Goal: Task Accomplishment & Management: Complete application form

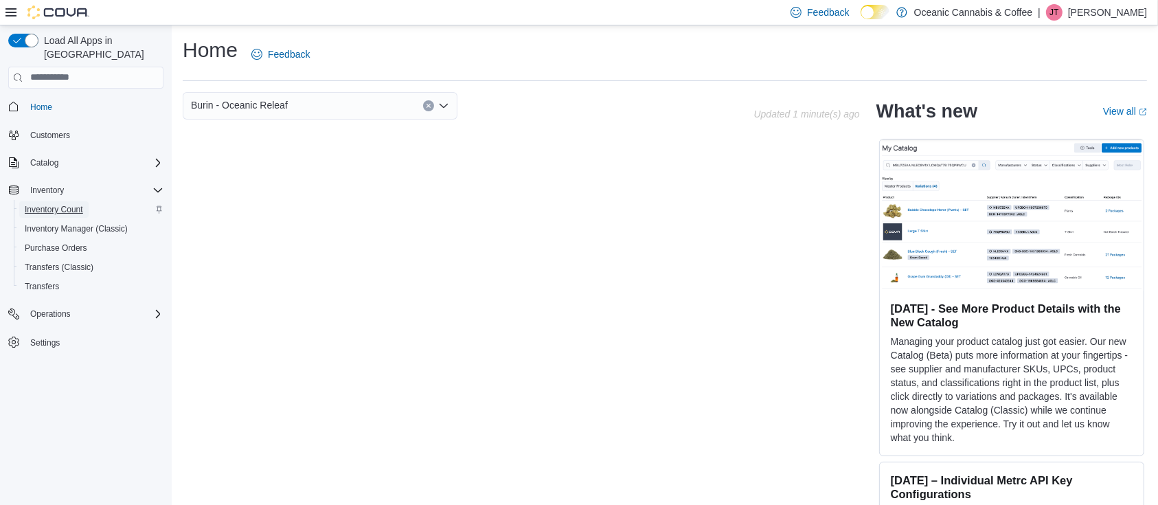
click at [73, 204] on span "Inventory Count" at bounding box center [54, 209] width 58 height 11
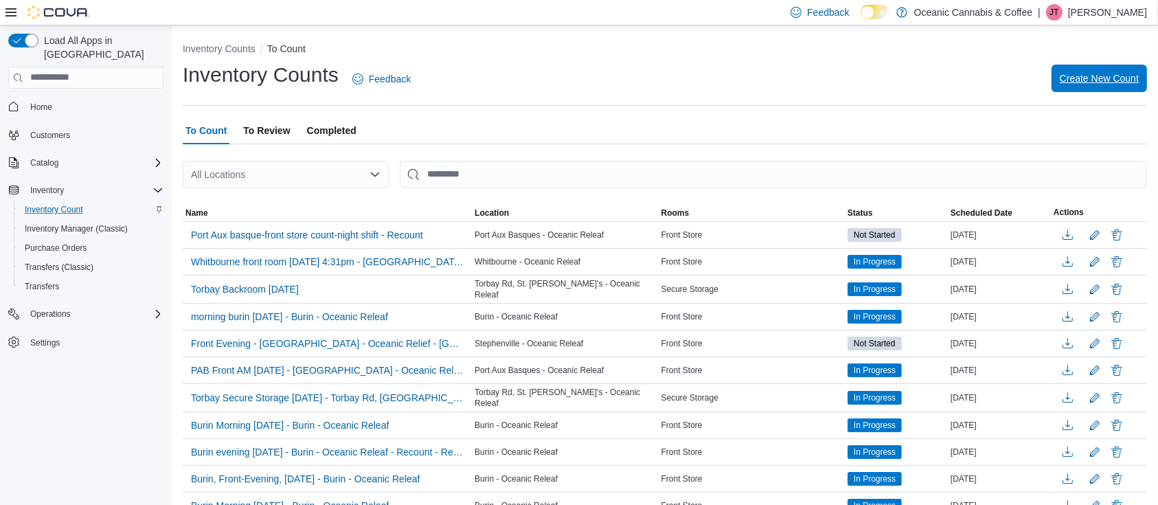
click at [1082, 85] on span "Create New Count" at bounding box center [1098, 78] width 79 height 27
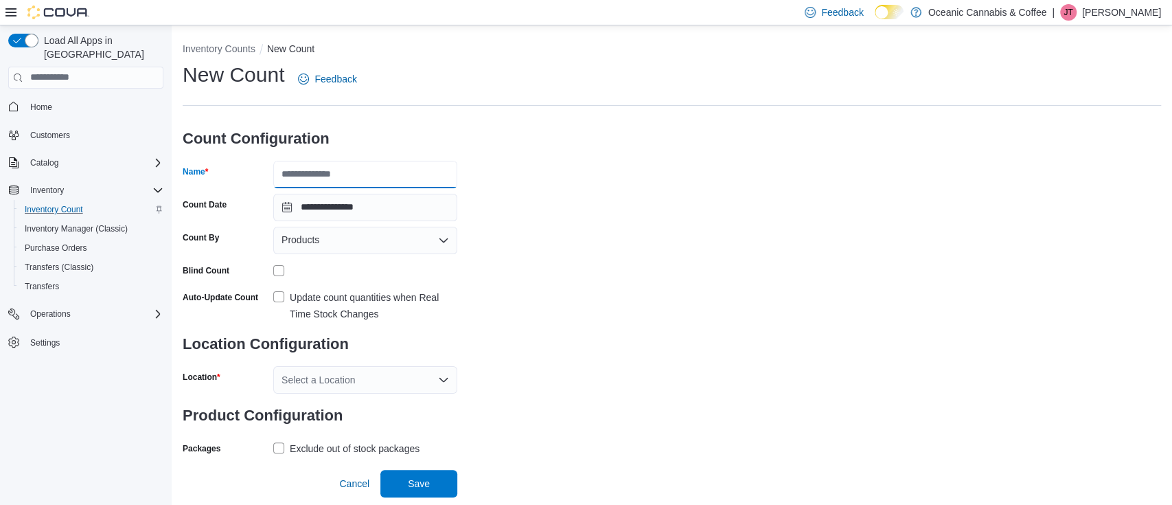
click at [395, 179] on input "Name" at bounding box center [365, 174] width 184 height 27
type input "**********"
click at [447, 238] on icon "Open list of options" at bounding box center [443, 240] width 8 height 4
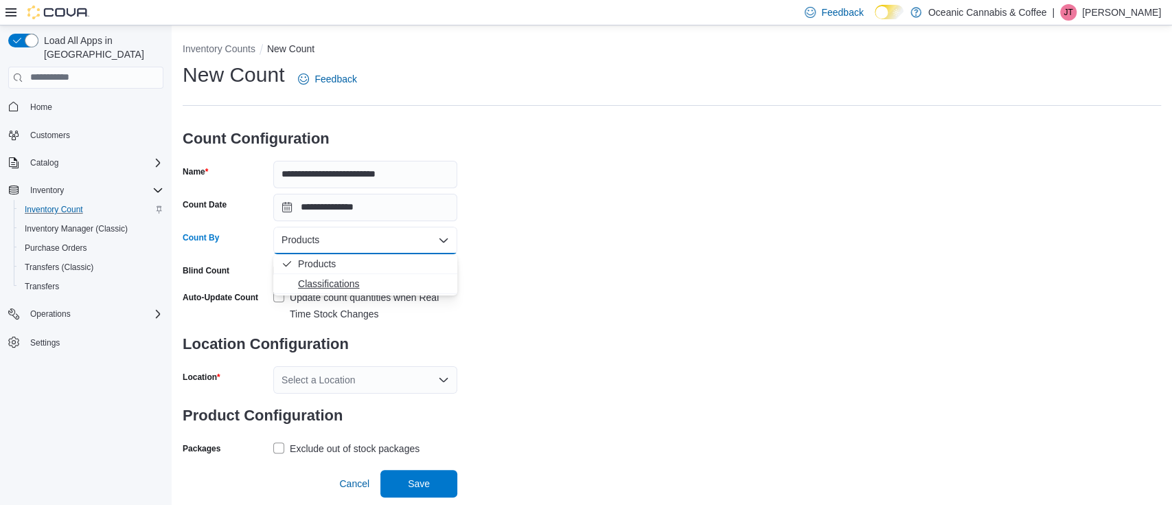
click at [374, 285] on span "Classifications" at bounding box center [373, 284] width 151 height 14
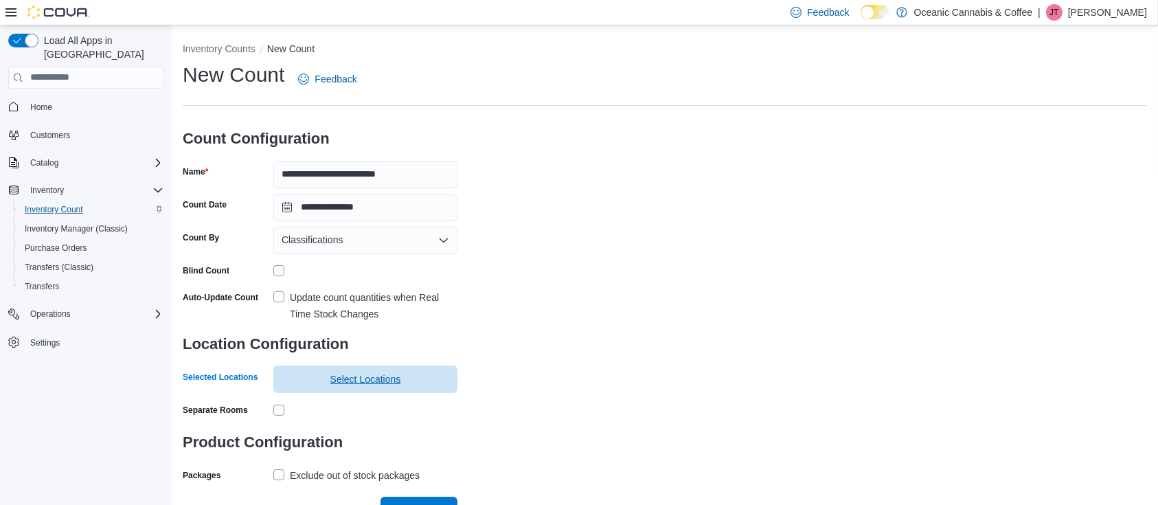
click at [338, 389] on span "Select Locations" at bounding box center [365, 378] width 168 height 27
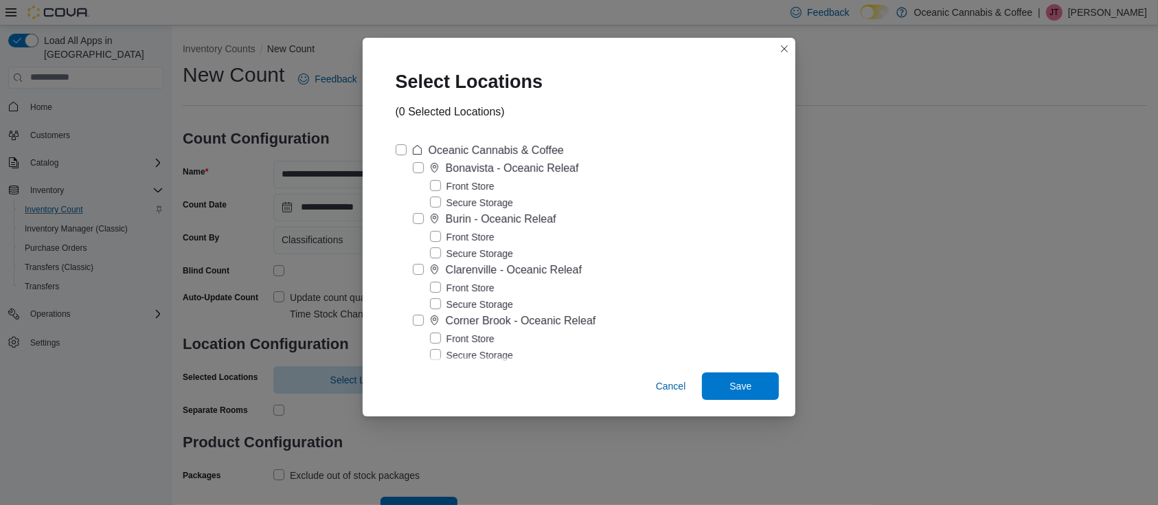
click at [448, 239] on label "Front Store" at bounding box center [462, 237] width 65 height 16
click at [737, 380] on span "Save" at bounding box center [740, 385] width 22 height 14
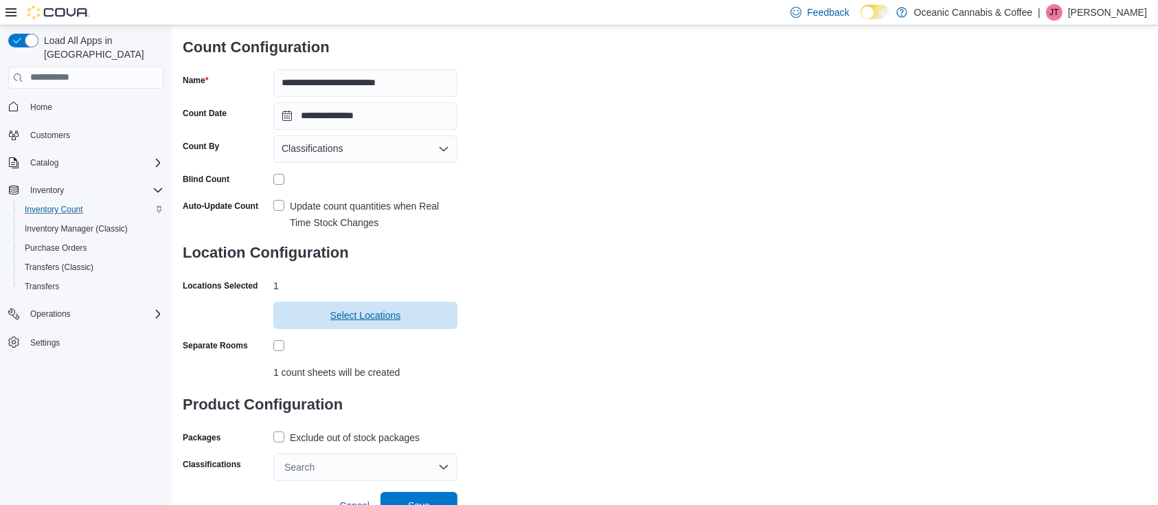
scroll to position [105, 0]
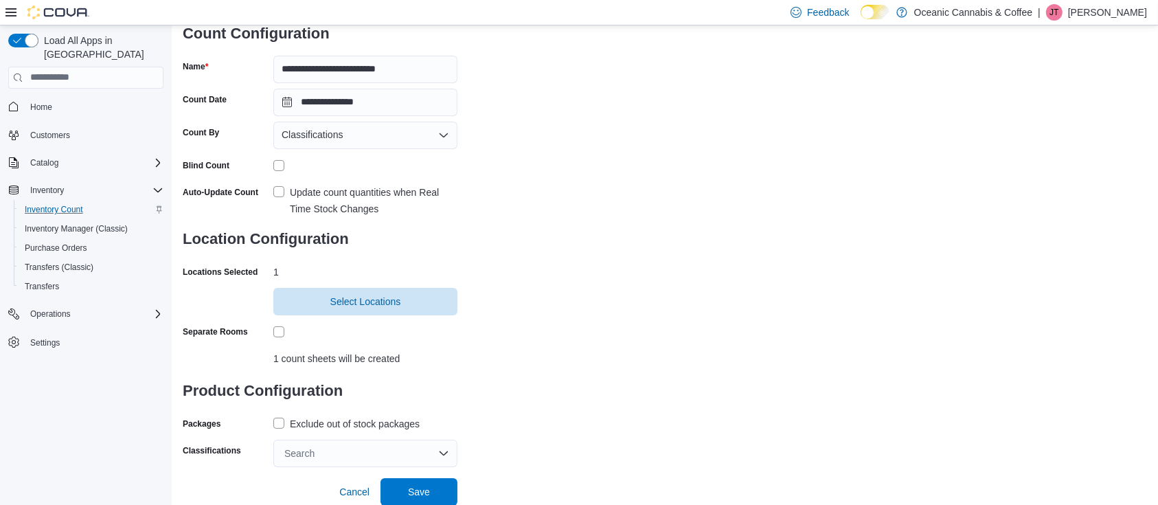
click at [284, 423] on label "Exclude out of stock packages" at bounding box center [346, 423] width 146 height 16
click at [440, 452] on div "Search" at bounding box center [365, 452] width 184 height 27
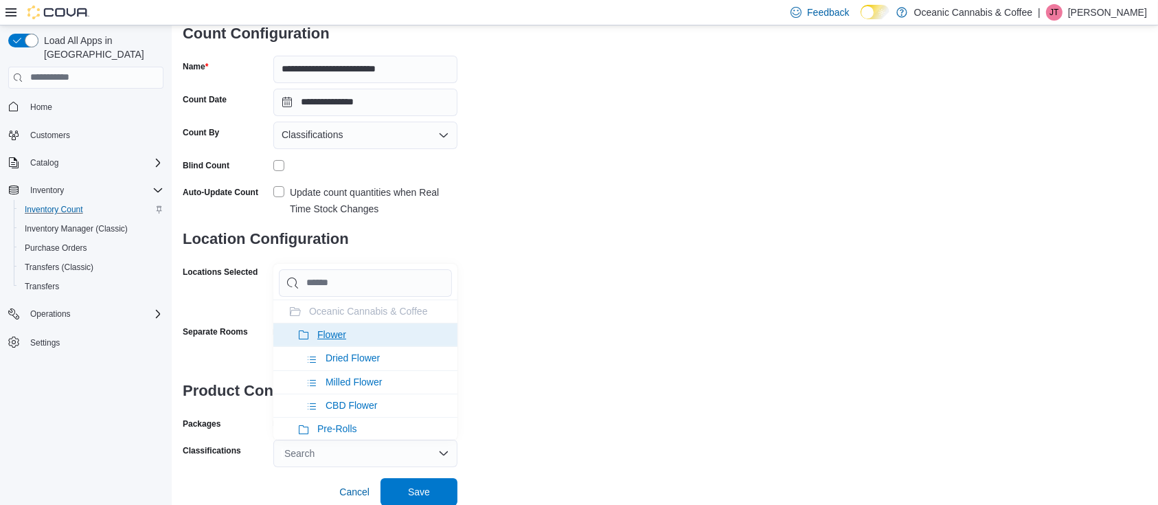
click at [331, 336] on span "Flower" at bounding box center [331, 334] width 29 height 11
click at [331, 336] on span "Pre-Rolls" at bounding box center [337, 334] width 40 height 11
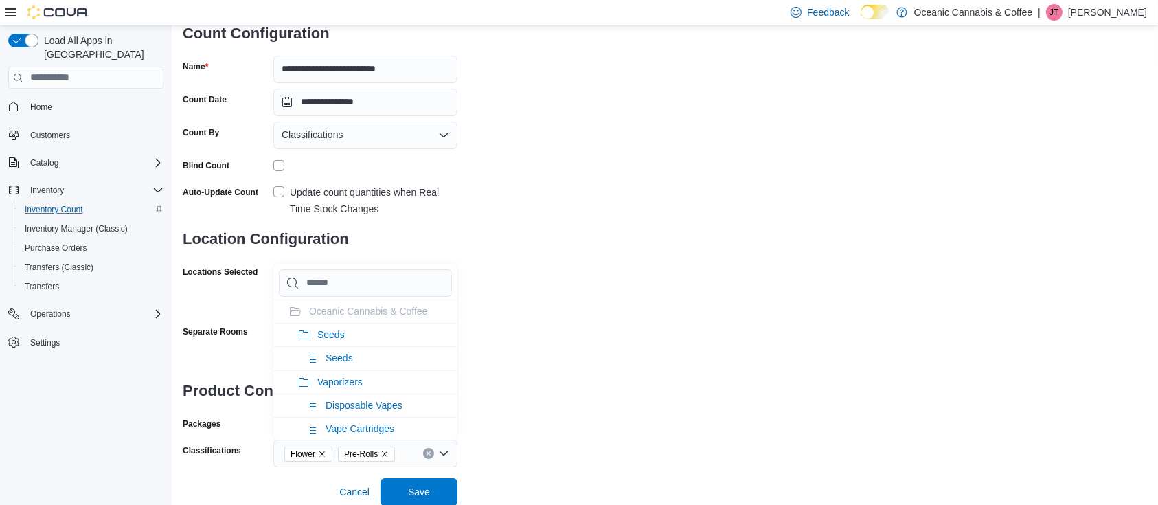
click at [331, 336] on span "Seeds" at bounding box center [330, 334] width 27 height 11
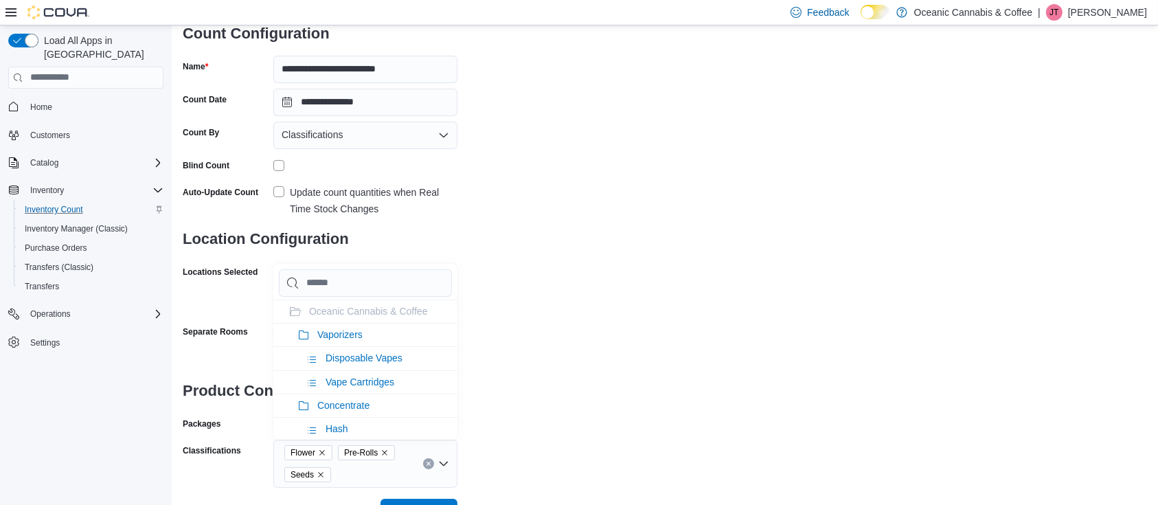
click at [331, 336] on span "Vaporizers" at bounding box center [339, 334] width 45 height 11
click at [331, 336] on span "Concentrate" at bounding box center [343, 334] width 52 height 11
click at [331, 336] on span "Edibles" at bounding box center [333, 334] width 32 height 11
click at [331, 336] on span "Oil & Capsules" at bounding box center [349, 334] width 64 height 11
click at [331, 336] on span "Topicals" at bounding box center [334, 334] width 35 height 11
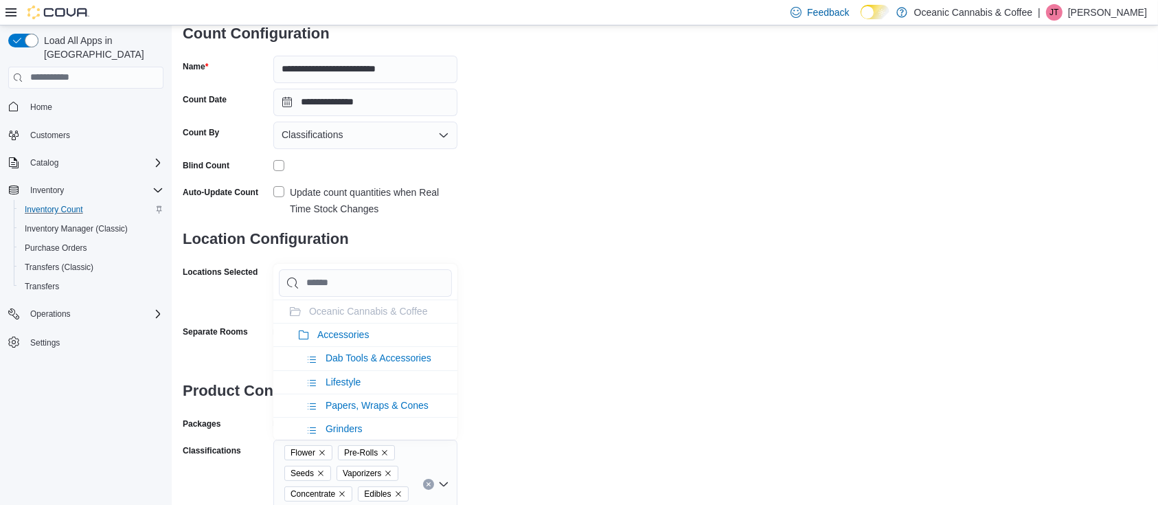
scroll to position [128, 0]
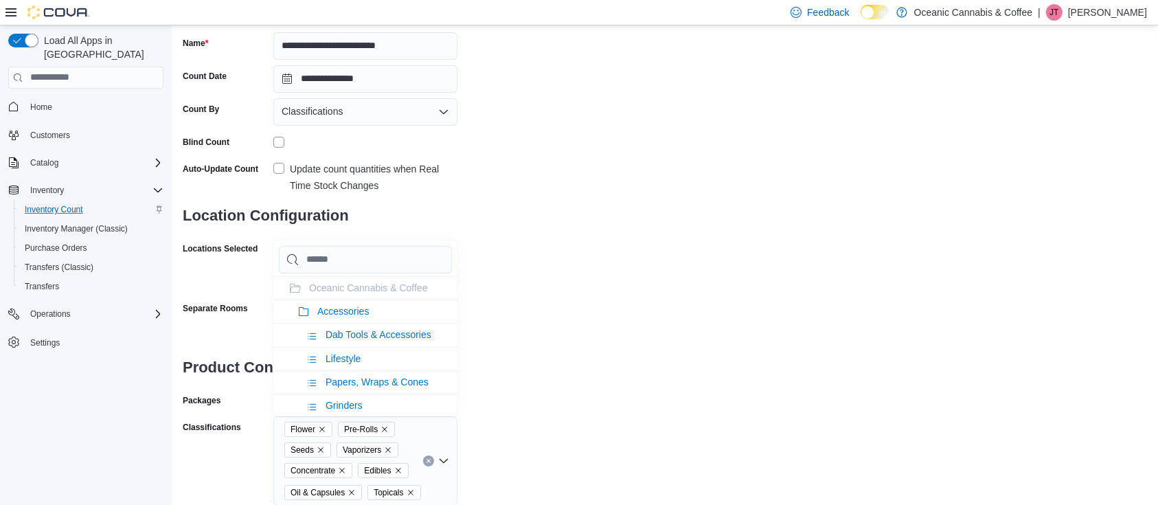
click at [513, 358] on div "**********" at bounding box center [665, 219] width 964 height 573
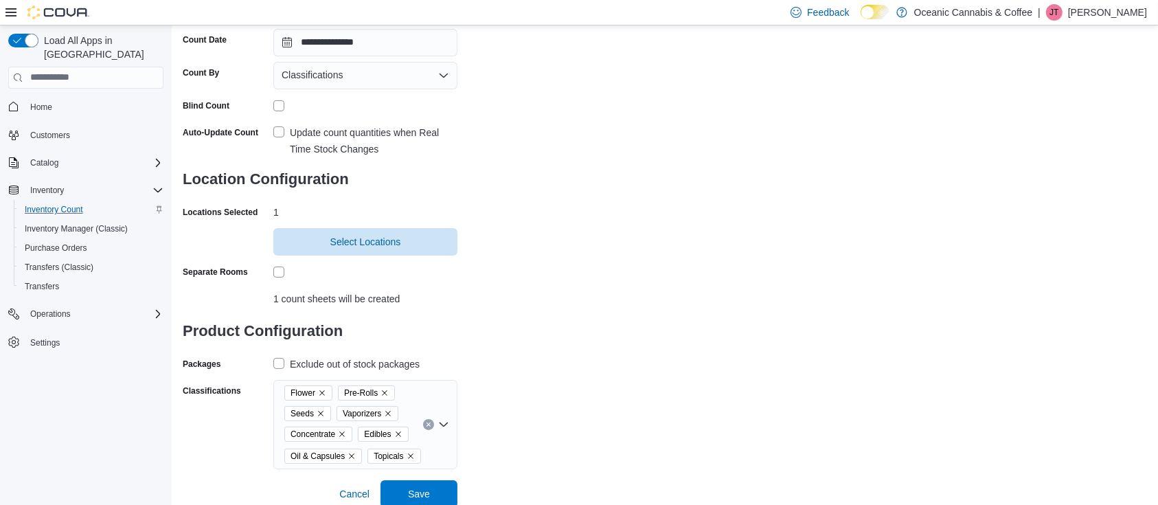
scroll to position [167, 0]
click at [408, 498] on span "Save" at bounding box center [419, 490] width 60 height 27
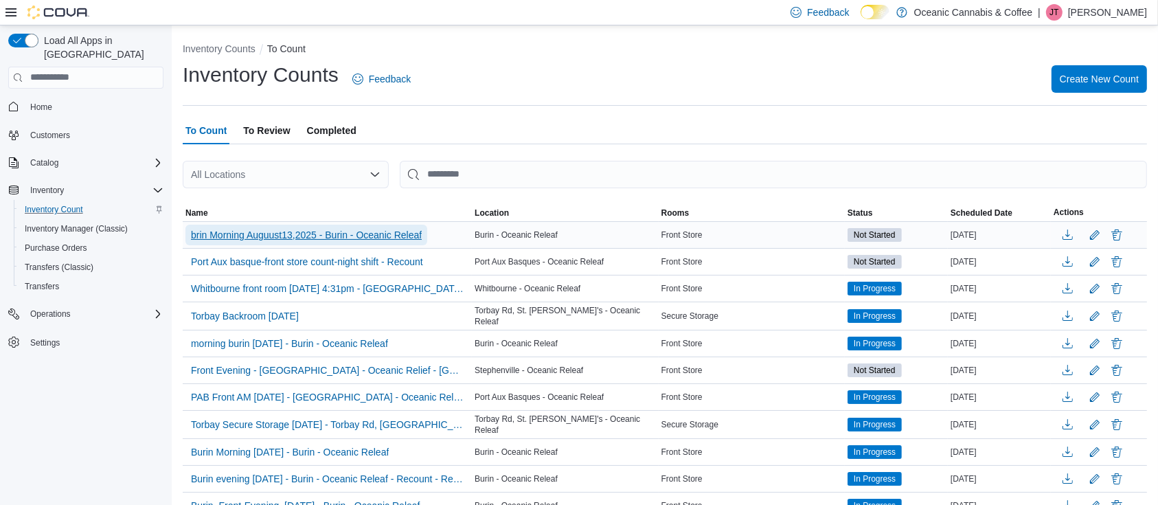
click at [312, 232] on span "brin Morning Auguust13,2025 - Burin - Oceanic Releaf" at bounding box center [306, 235] width 231 height 14
